Goal: Task Accomplishment & Management: Manage account settings

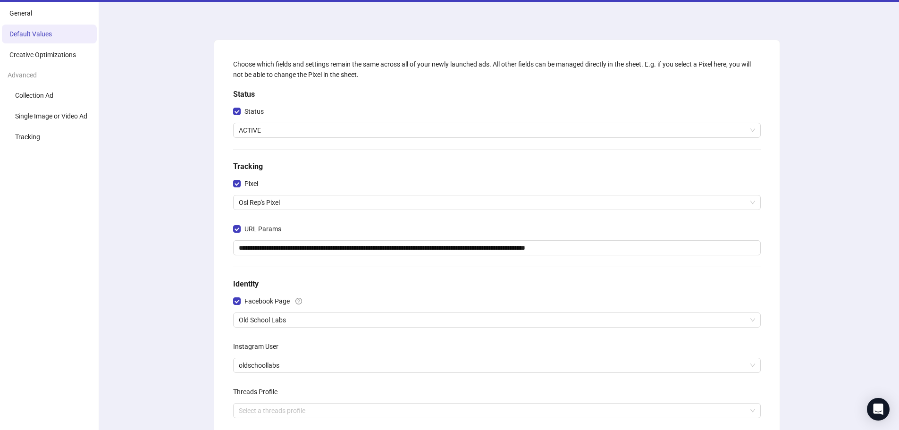
scroll to position [47, 0]
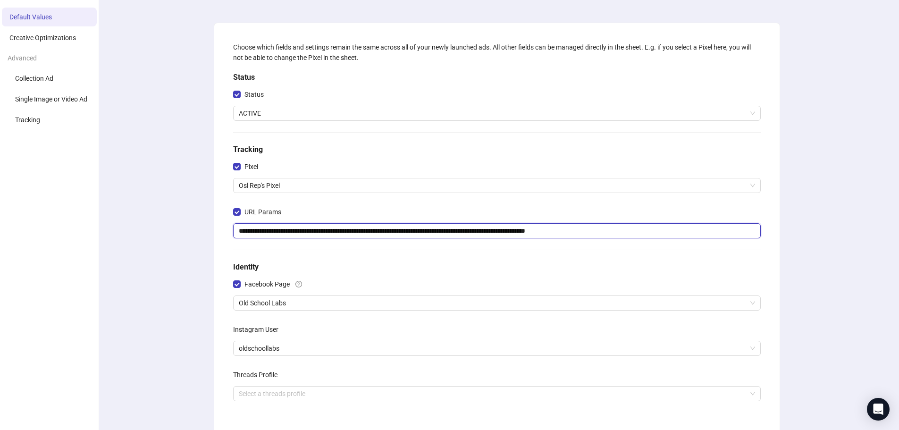
click at [473, 231] on input "**********" at bounding box center [496, 230] width 527 height 15
click at [186, 207] on div "**********" at bounding box center [496, 267] width 804 height 564
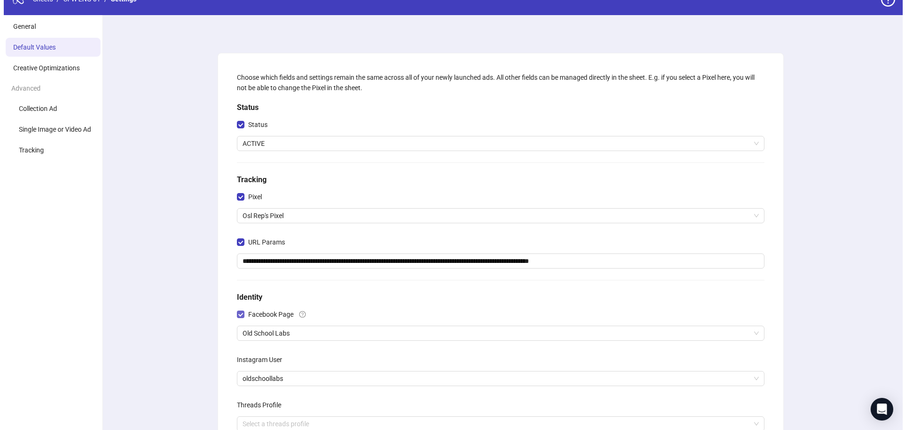
scroll to position [0, 0]
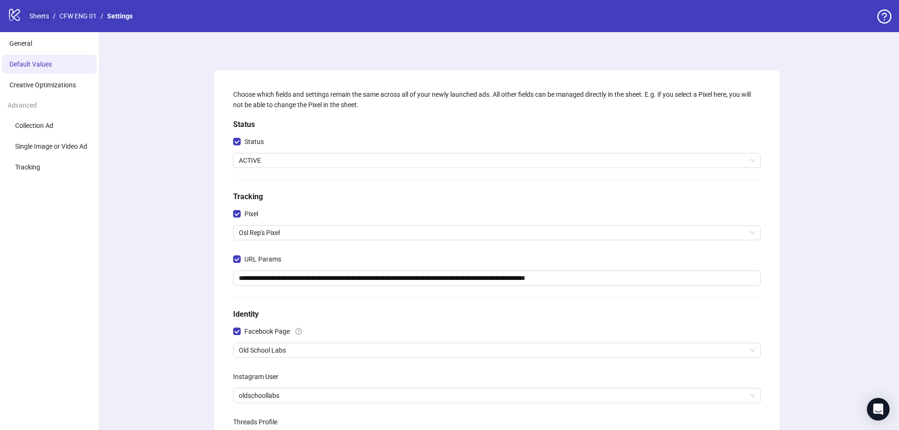
click at [41, 20] on link "Sheets" at bounding box center [39, 16] width 24 height 10
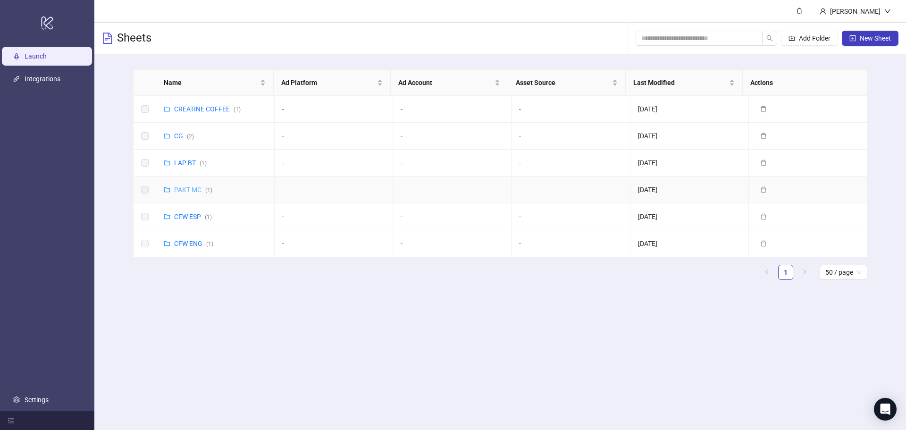
click at [199, 188] on link "PAKT MC ( 1 )" at bounding box center [193, 190] width 38 height 8
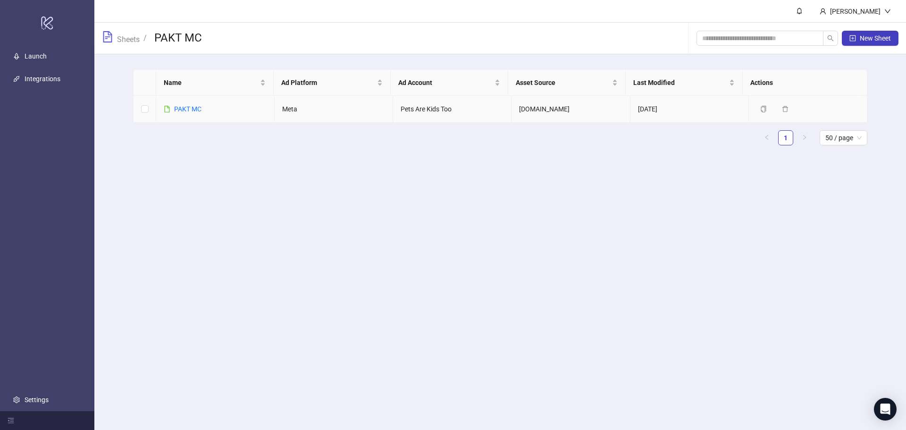
drag, startPoint x: 191, startPoint y: 110, endPoint x: 183, endPoint y: 131, distance: 22.7
click at [183, 131] on ul "1 50 / page" at bounding box center [500, 137] width 734 height 15
click at [221, 113] on td "PAKT MC" at bounding box center [215, 109] width 118 height 27
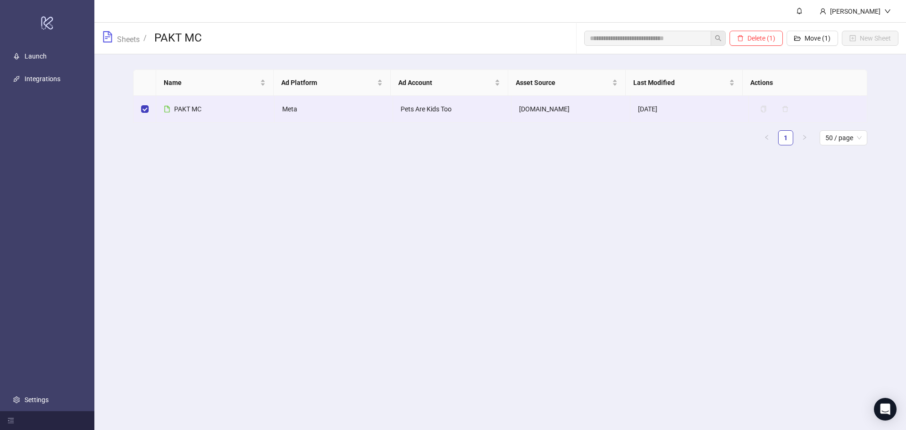
drag, startPoint x: 456, startPoint y: 189, endPoint x: 256, endPoint y: 136, distance: 207.0
click at [455, 190] on main "Tien Alvarez Sheets / PAKT MC Delete (1) Move (1) New Sheet Name Ad Platform Ad…" at bounding box center [499, 215] width 811 height 430
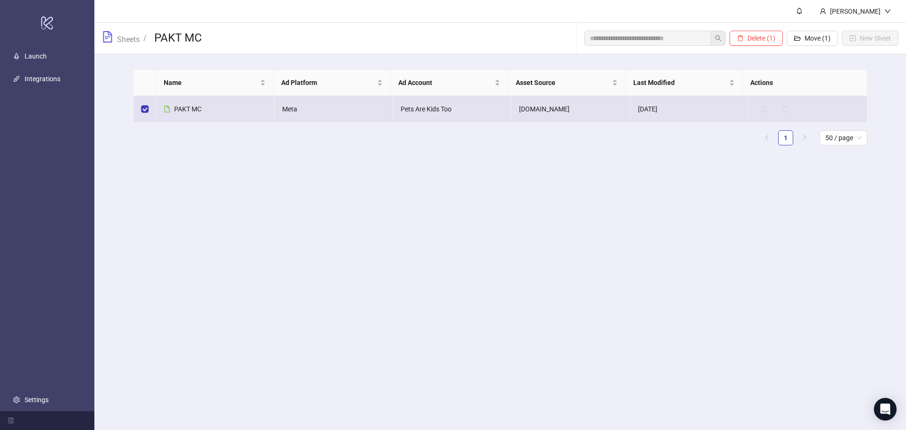
click at [138, 111] on td at bounding box center [144, 109] width 23 height 27
click at [140, 111] on td at bounding box center [144, 109] width 23 height 27
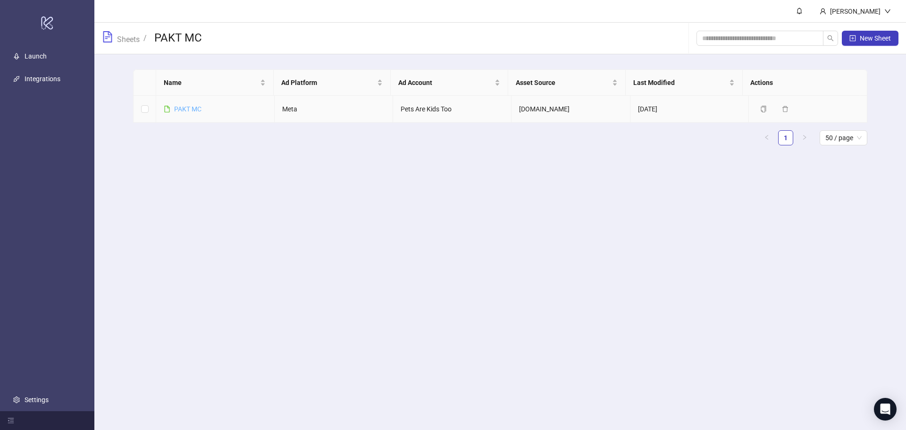
click at [194, 109] on link "PAKT MC" at bounding box center [187, 109] width 27 height 8
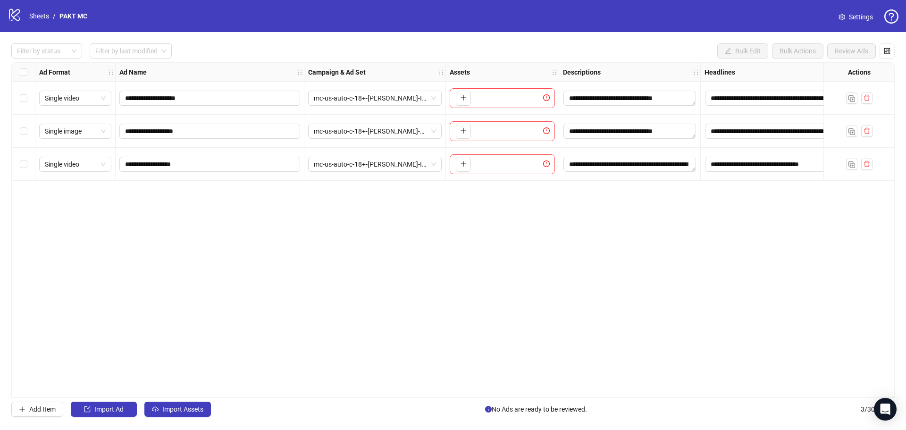
click at [839, 14] on icon "setting" at bounding box center [841, 17] width 7 height 7
